Goal: Task Accomplishment & Management: Manage account settings

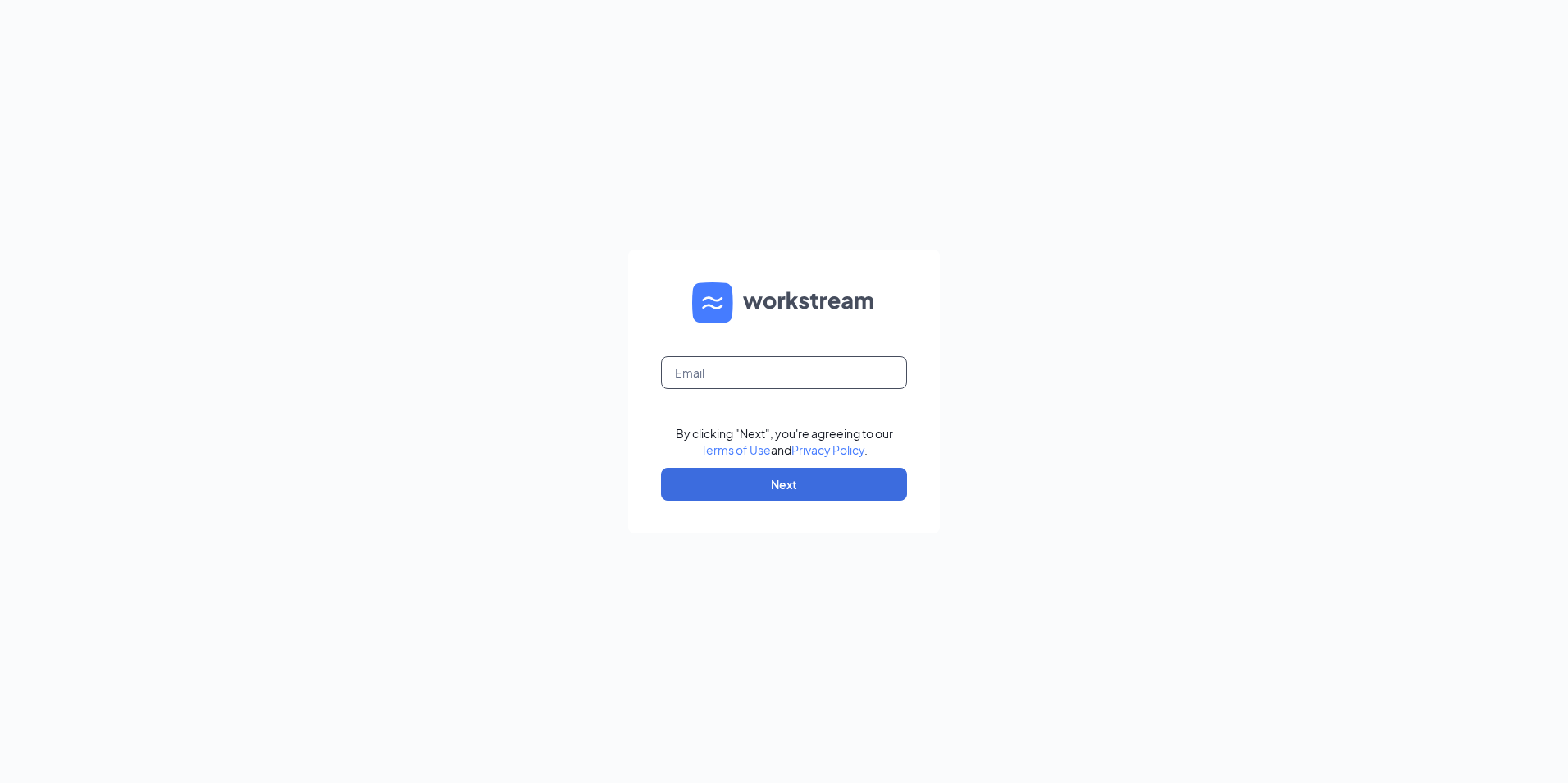
click at [753, 366] on input "text" at bounding box center [784, 373] width 246 height 33
type input "holguintimothy.th@gmail.com"
click at [784, 480] on button "Next" at bounding box center [784, 484] width 246 height 33
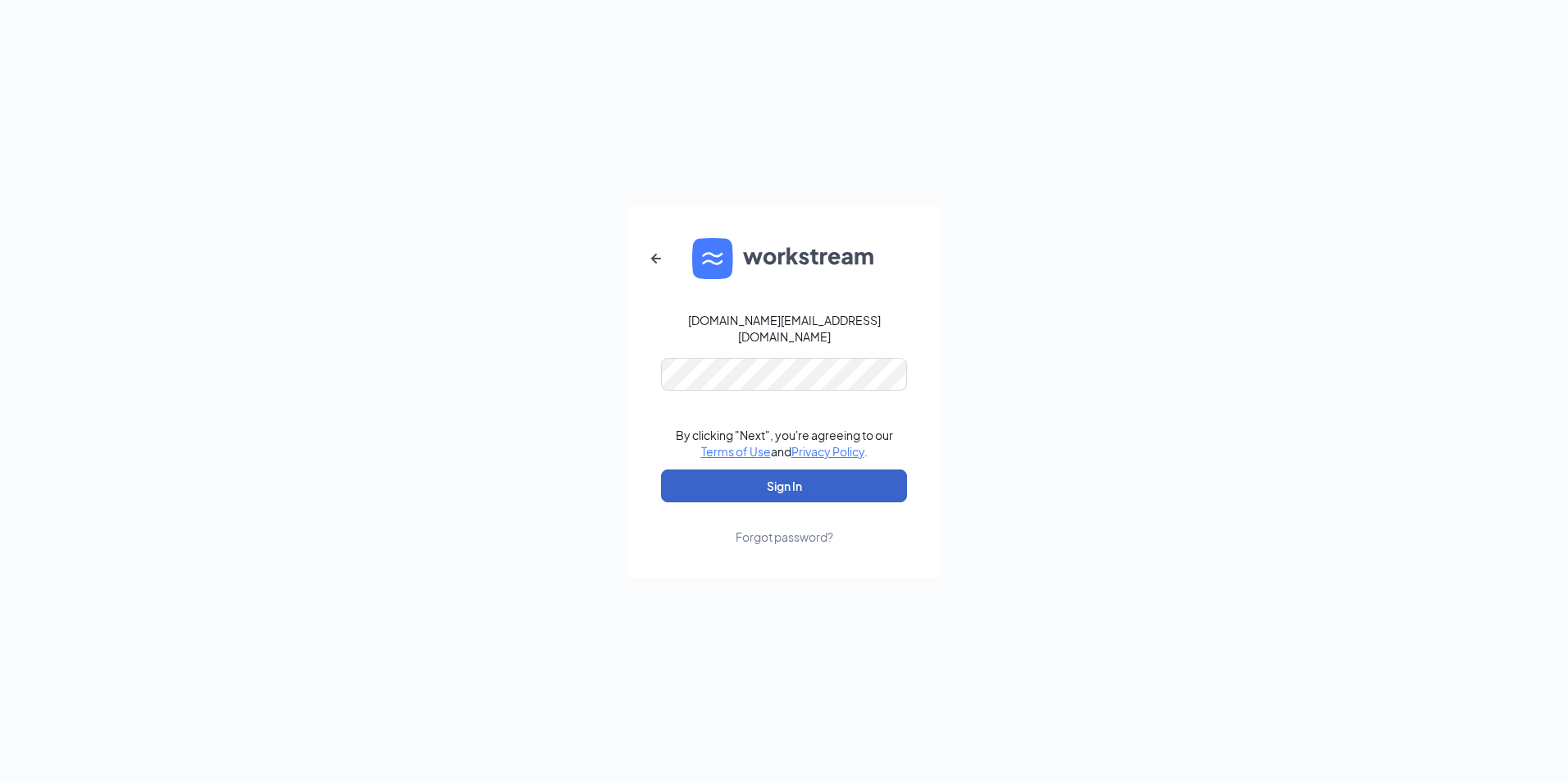
click at [769, 490] on button "Sign In" at bounding box center [784, 486] width 246 height 33
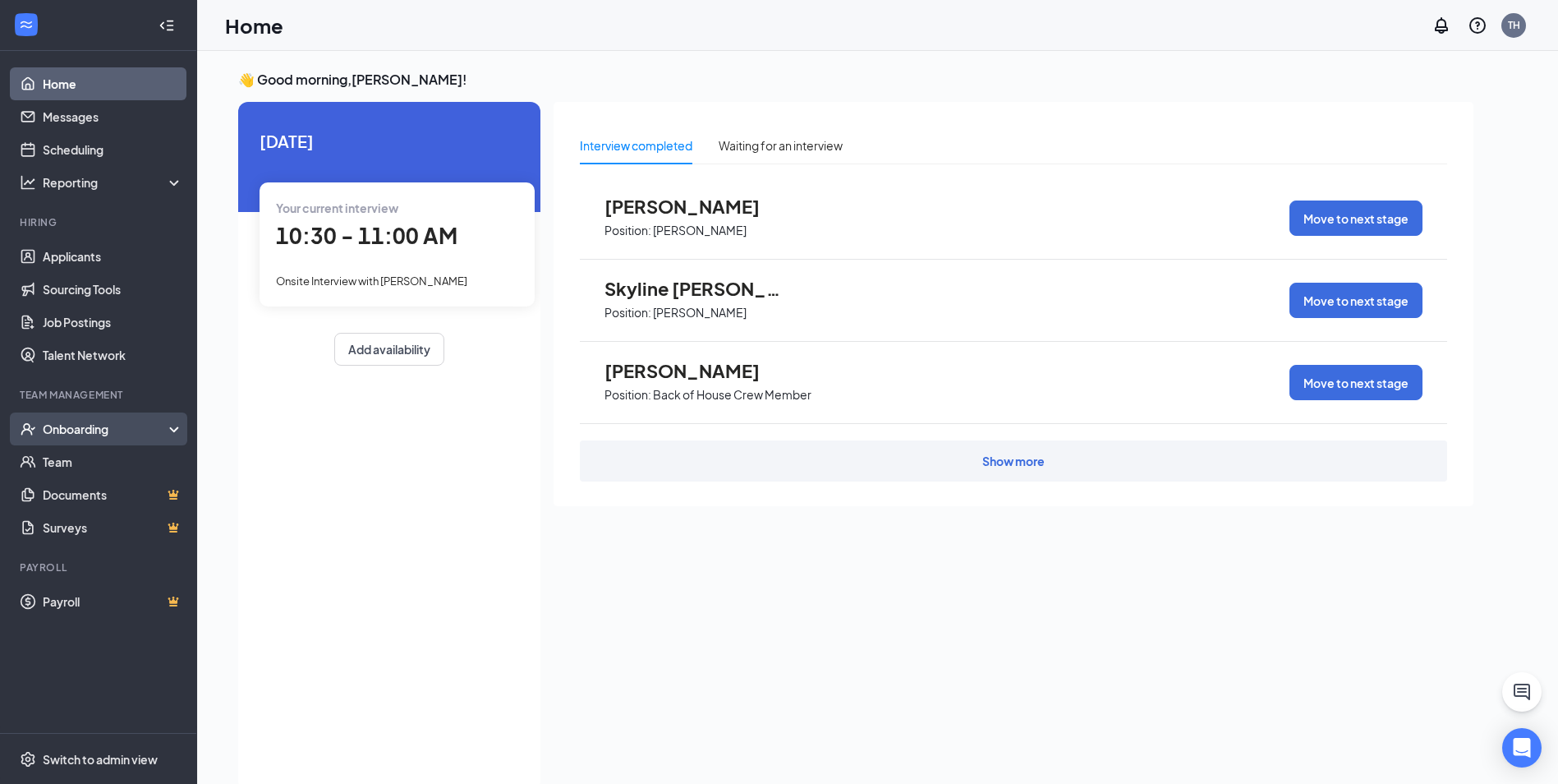
click at [97, 431] on div "Onboarding" at bounding box center [106, 429] width 127 height 16
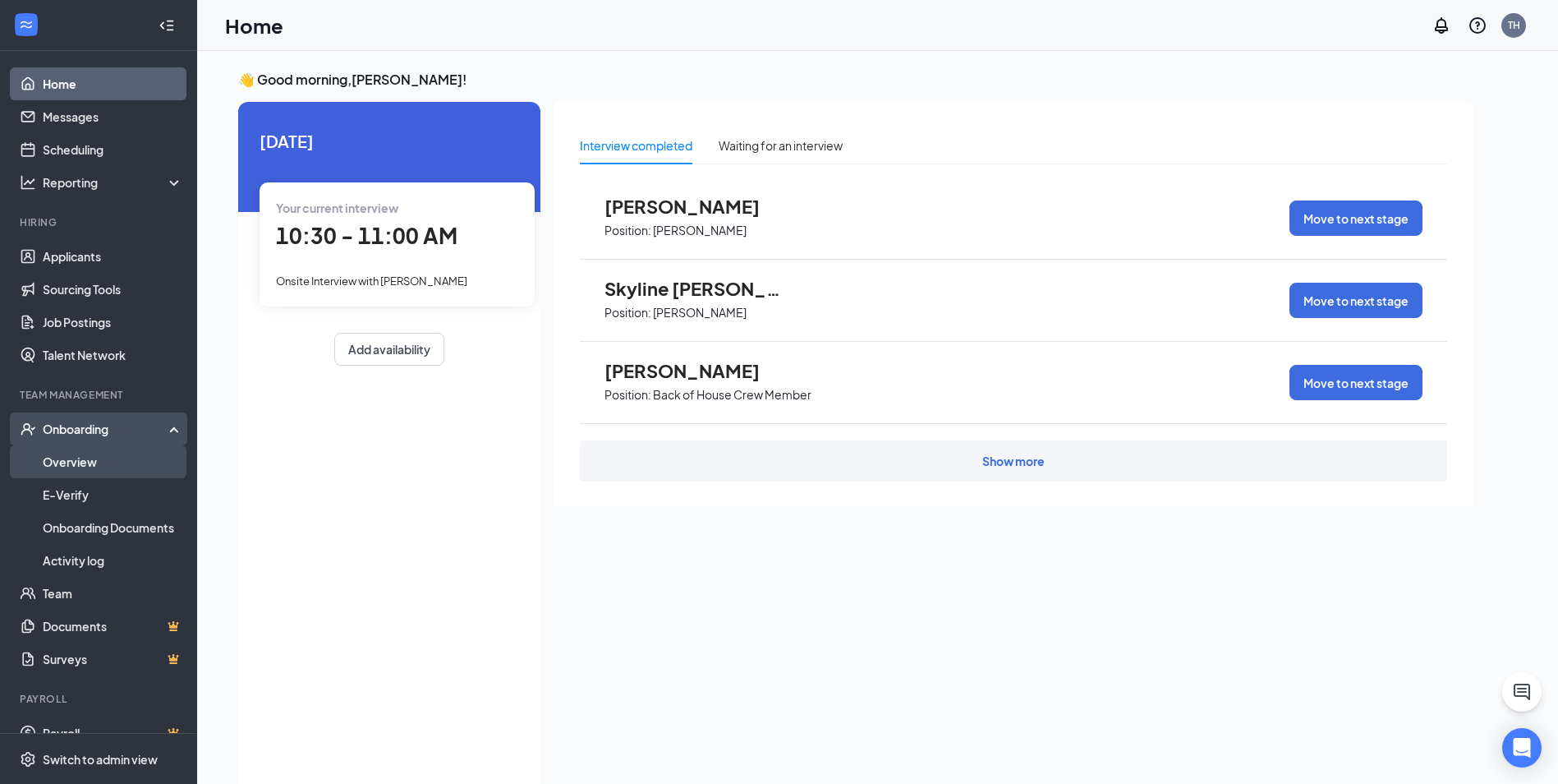
click at [105, 457] on link "Overview" at bounding box center [113, 462] width 140 height 33
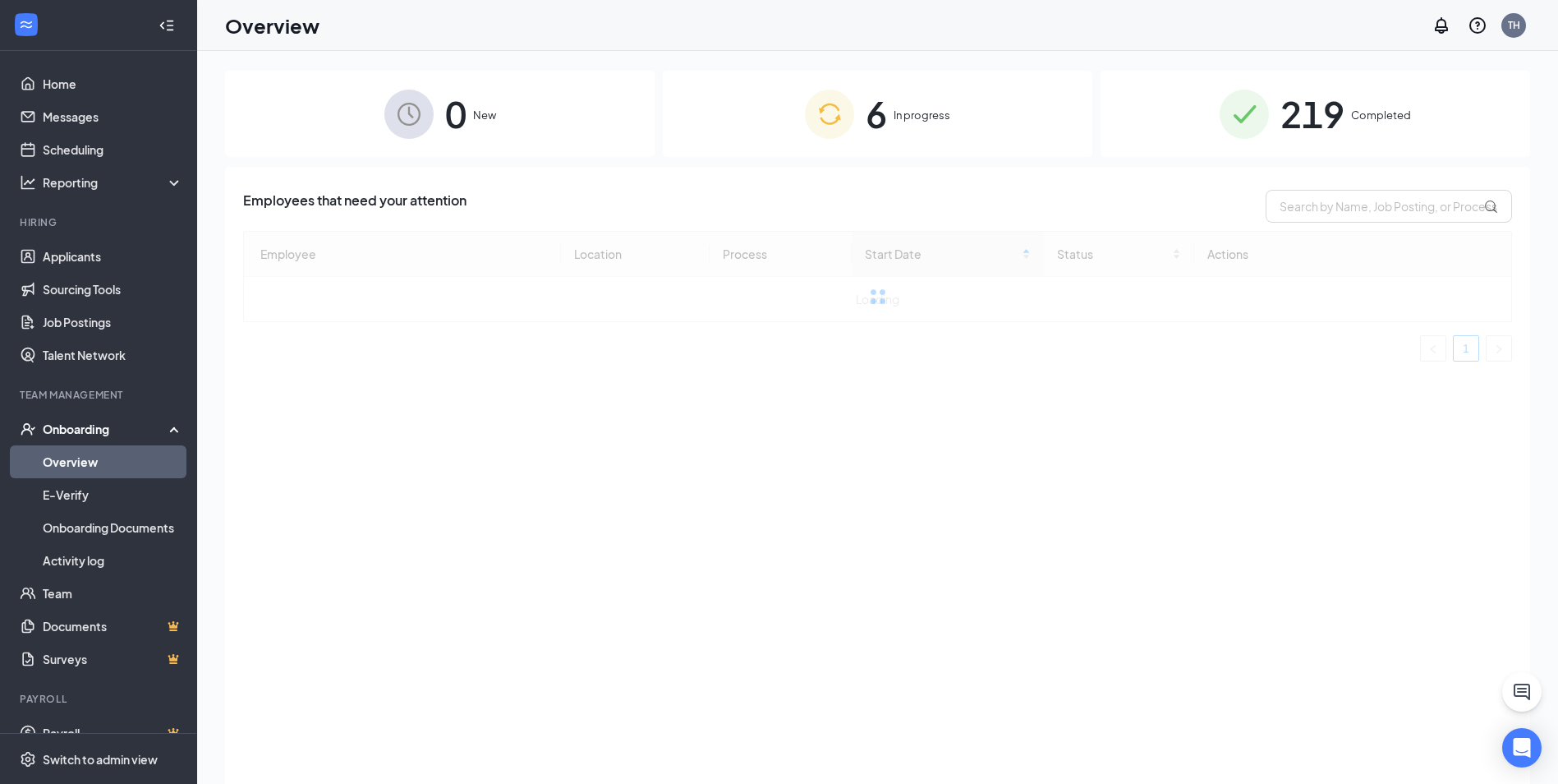
click at [817, 130] on img at bounding box center [830, 114] width 49 height 49
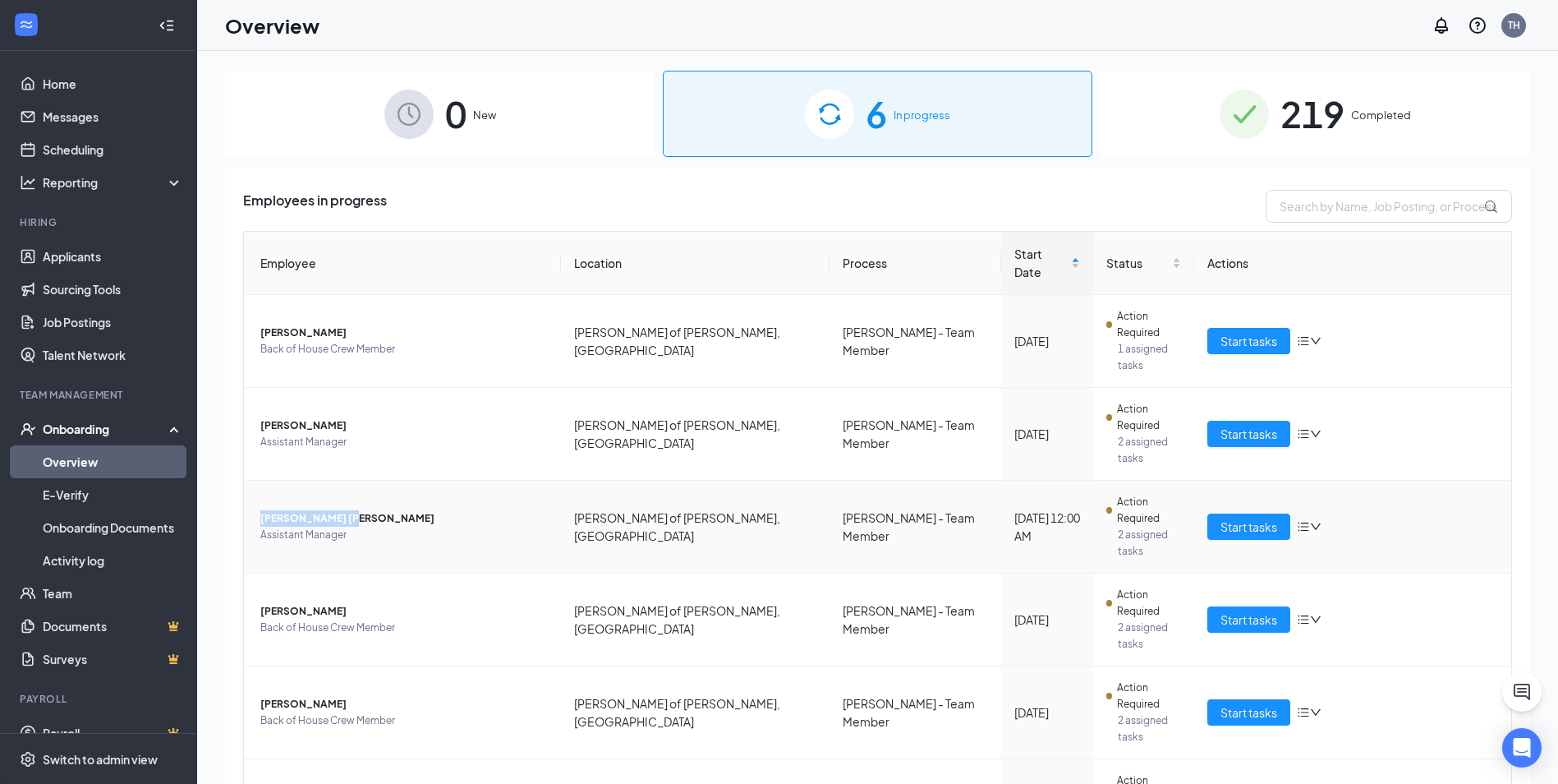
drag, startPoint x: 260, startPoint y: 415, endPoint x: 341, endPoint y: 420, distance: 81.2
click at [341, 510] on span "[PERSON_NAME] [PERSON_NAME]" at bounding box center [404, 518] width 288 height 16
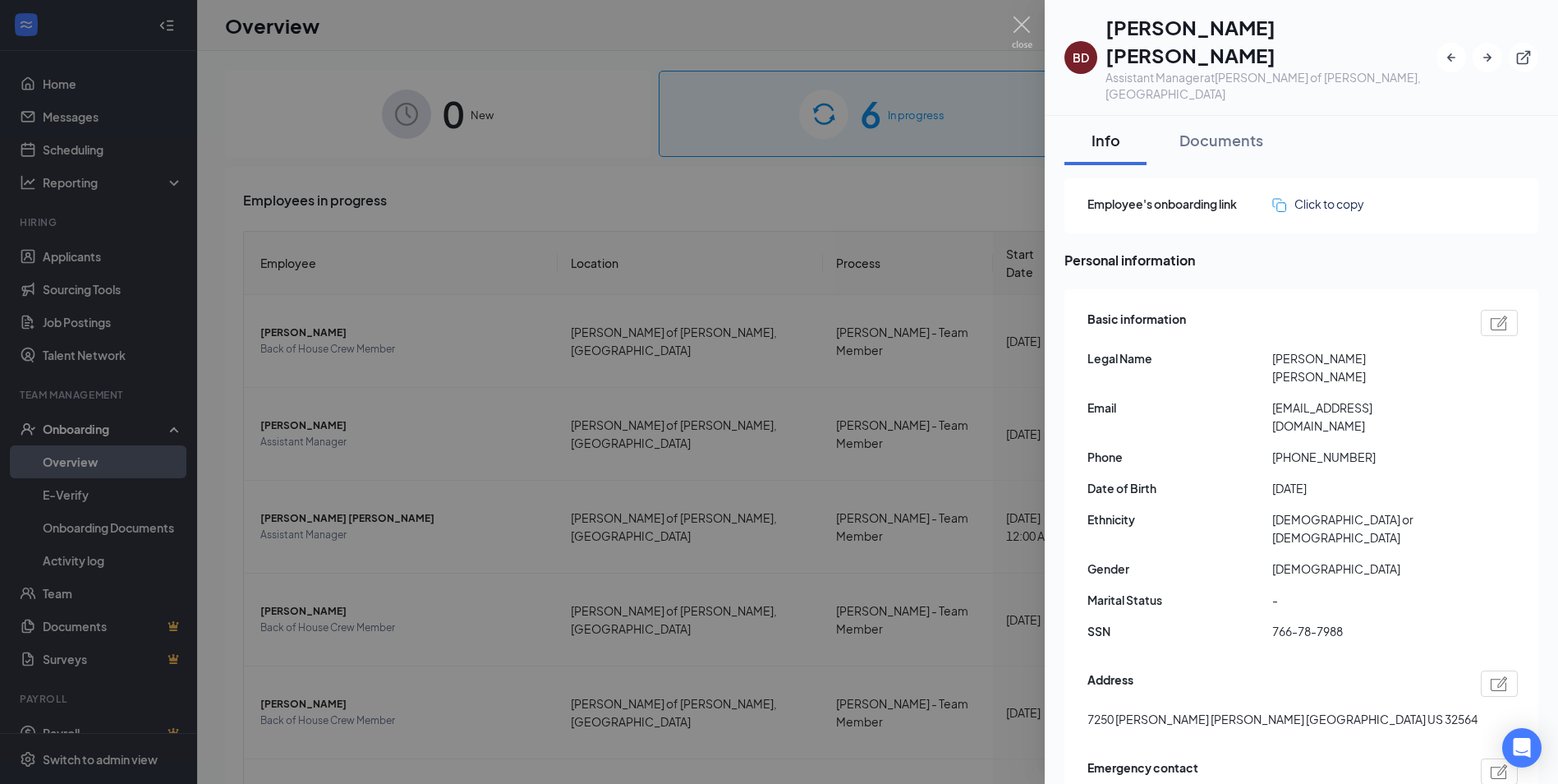
click at [518, 146] on div at bounding box center [779, 392] width 1558 height 784
